Goal: Task Accomplishment & Management: Manage account settings

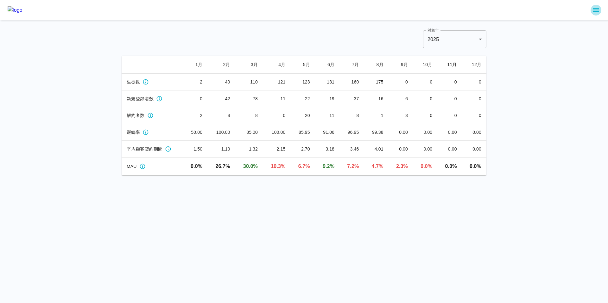
click at [593, 7] on icon "sidemenu" at bounding box center [596, 10] width 8 height 8
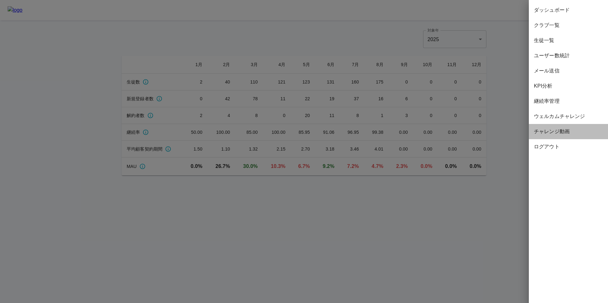
click at [542, 127] on div "チャレンジ動画" at bounding box center [568, 131] width 79 height 15
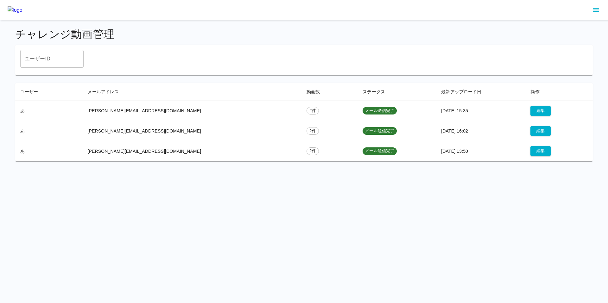
click at [188, 169] on html "チャレンジ動画管理 ユーザーID ユーザーID ユーザー メールアドレス 動画数 ステータス 最新アップロード日 操作 あ [PERSON_NAME][EMA…" at bounding box center [304, 84] width 608 height 169
click at [595, 7] on icon "sidemenu" at bounding box center [596, 10] width 8 height 8
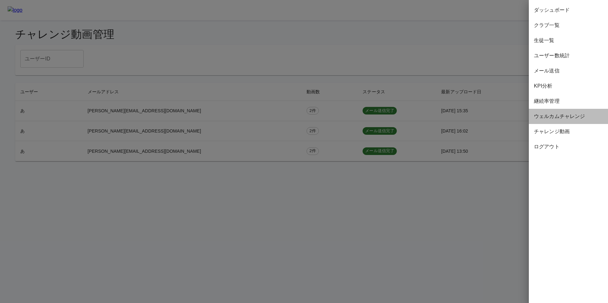
click at [553, 117] on span "ウェルカムチャレンジ" at bounding box center [568, 117] width 69 height 8
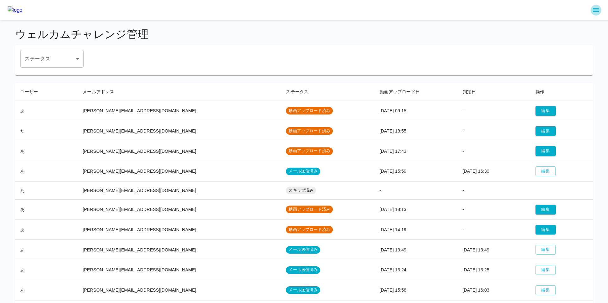
click at [597, 8] on icon "sidemenu" at bounding box center [596, 10] width 8 height 8
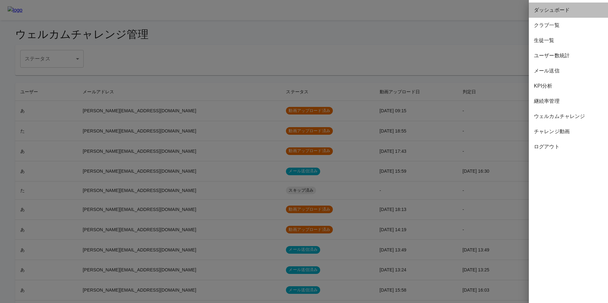
click at [548, 8] on span "ダッシュボード" at bounding box center [568, 10] width 69 height 8
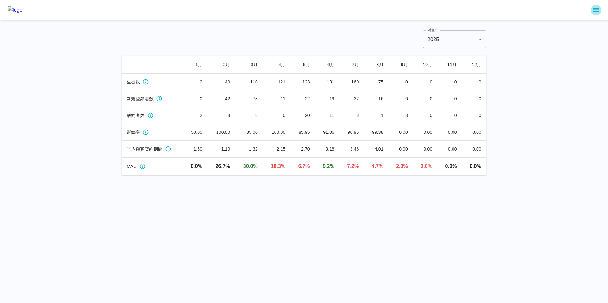
click at [598, 8] on icon "sidemenu" at bounding box center [596, 10] width 6 height 4
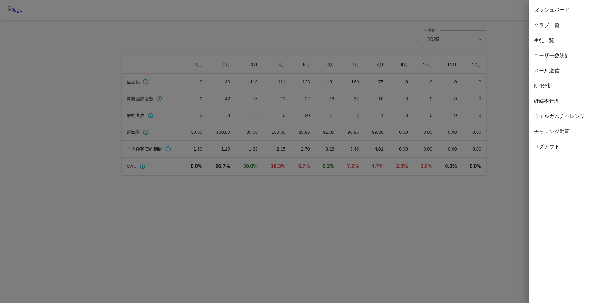
click at [243, 208] on div at bounding box center [304, 151] width 608 height 303
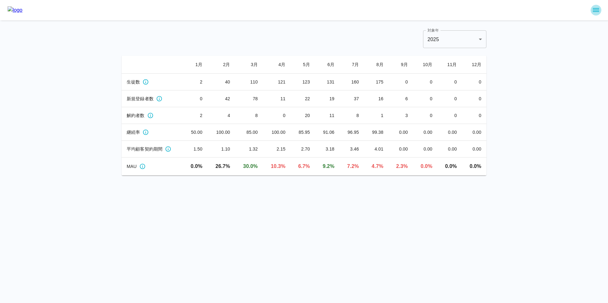
click at [597, 10] on icon "sidemenu" at bounding box center [596, 10] width 8 height 8
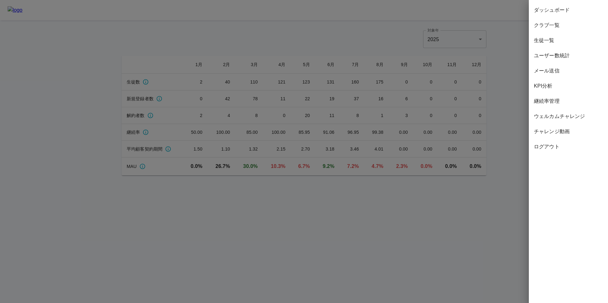
click at [549, 27] on span "クラブ一覧" at bounding box center [568, 26] width 69 height 8
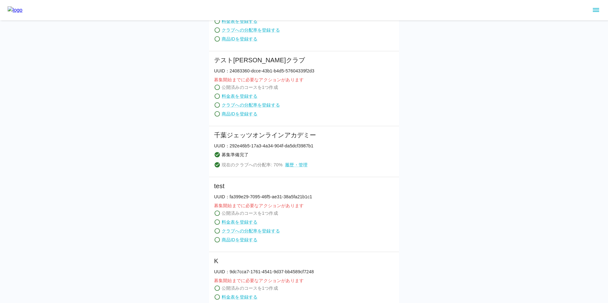
scroll to position [440, 0]
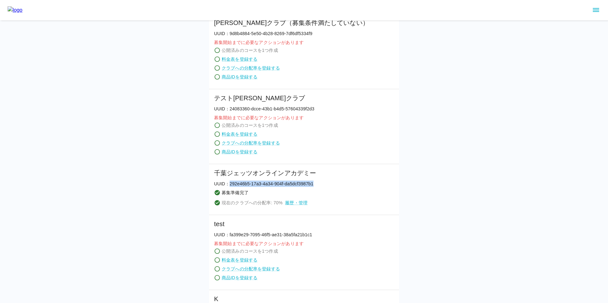
drag, startPoint x: 229, startPoint y: 184, endPoint x: 319, endPoint y: 183, distance: 89.9
click at [319, 183] on li "[PERSON_NAME]ジェッツオンラインアカデミー UUID： 292e46b5-17a3-4a34-904f-da5dcf3987b1 募集準備完了 現…" at bounding box center [304, 189] width 190 height 51
copy p "292e46b5-17a3-4a34-904f-da5dcf3987b1"
drag, startPoint x: 190, startPoint y: 147, endPoint x: 184, endPoint y: 147, distance: 5.4
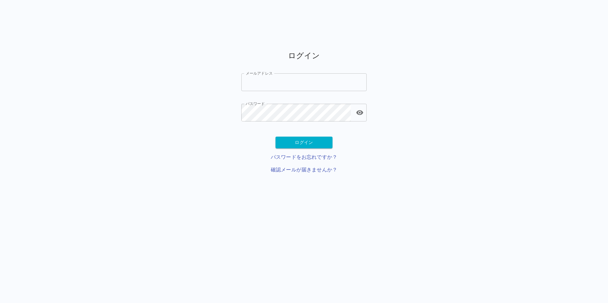
click at [270, 78] on input "メールアドレス" at bounding box center [303, 82] width 125 height 18
click at [273, 83] on input "メールアドレス" at bounding box center [303, 82] width 125 height 18
click at [260, 85] on input "メールアドレス" at bounding box center [303, 82] width 125 height 18
paste input "**********"
type input "**********"
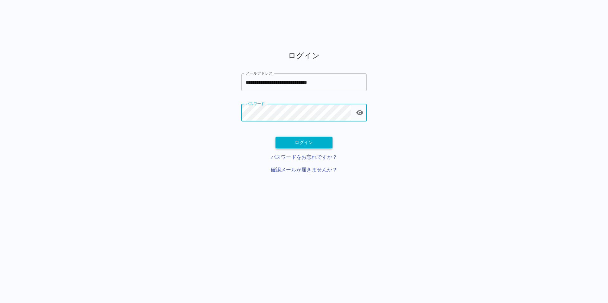
click at [288, 148] on button "ログイン" at bounding box center [303, 143] width 57 height 12
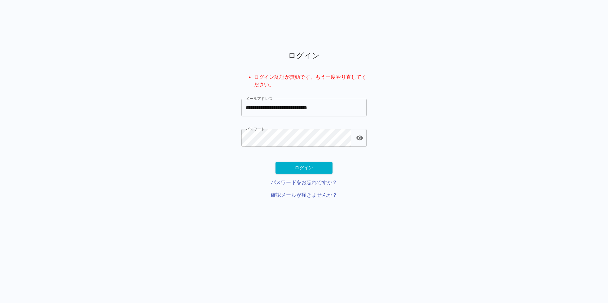
click at [290, 110] on input "**********" at bounding box center [303, 108] width 125 height 18
click at [282, 108] on input "**********" at bounding box center [303, 108] width 125 height 18
click at [359, 140] on icon "toggle password visibility" at bounding box center [359, 138] width 7 height 5
click at [295, 168] on button "ログイン" at bounding box center [303, 168] width 57 height 12
